Goal: Task Accomplishment & Management: Manage account settings

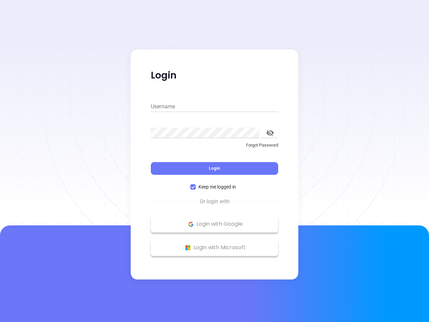
click at [214, 161] on div "Login" at bounding box center [214, 164] width 127 height 21
click at [214, 107] on input "Username" at bounding box center [214, 106] width 127 height 11
click at [270, 133] on icon "toggle password visibility" at bounding box center [269, 133] width 7 height 6
click at [214, 168] on span "Login" at bounding box center [214, 168] width 11 height 6
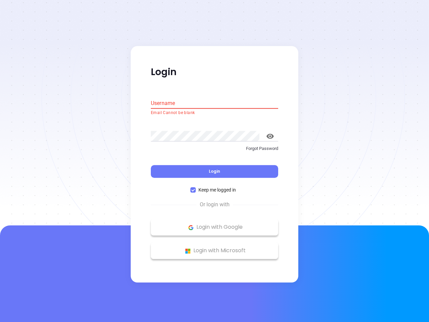
click at [214, 187] on span "Keep me logged in" at bounding box center [217, 189] width 43 height 7
click at [196, 187] on input "Keep me logged in" at bounding box center [192, 189] width 5 height 5
checkbox input "false"
click at [214, 224] on p "Login with Google" at bounding box center [214, 227] width 121 height 10
click at [214, 247] on p "Login with Microsoft" at bounding box center [214, 251] width 121 height 10
